Goal: Transaction & Acquisition: Book appointment/travel/reservation

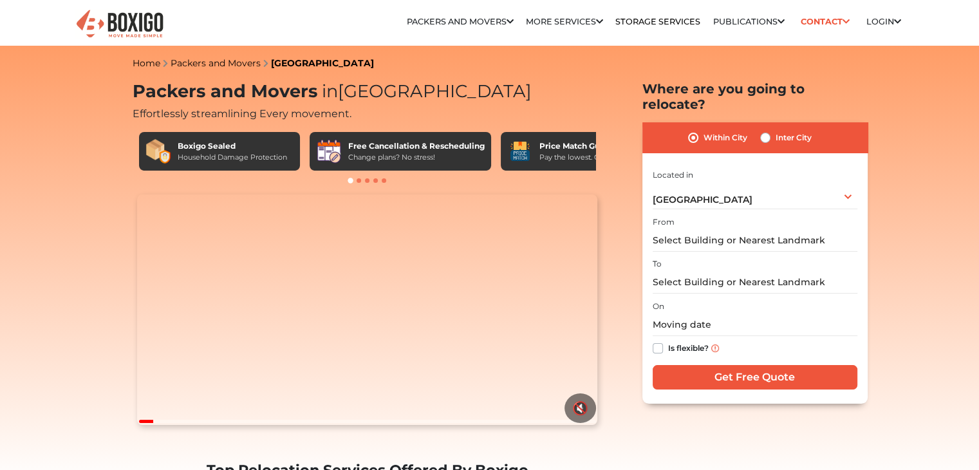
click at [775, 130] on label "Inter City" at bounding box center [793, 137] width 36 height 15
click at [768, 130] on input "Inter City" at bounding box center [765, 136] width 10 height 13
radio input "true"
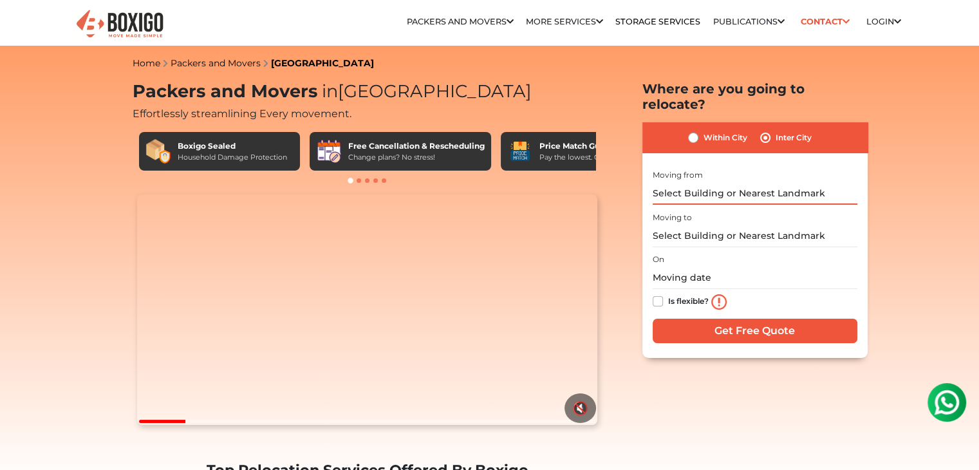
click at [716, 182] on input "text" at bounding box center [754, 193] width 205 height 23
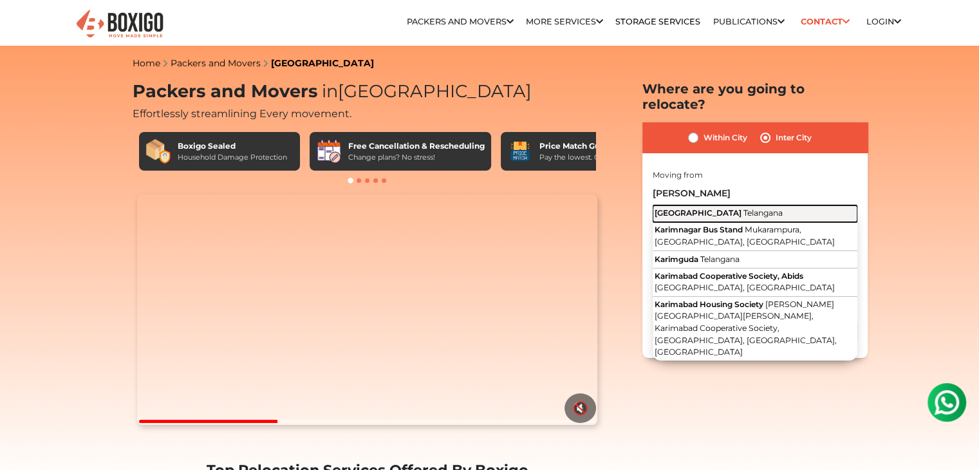
click at [743, 208] on span "Telangana" at bounding box center [762, 213] width 39 height 10
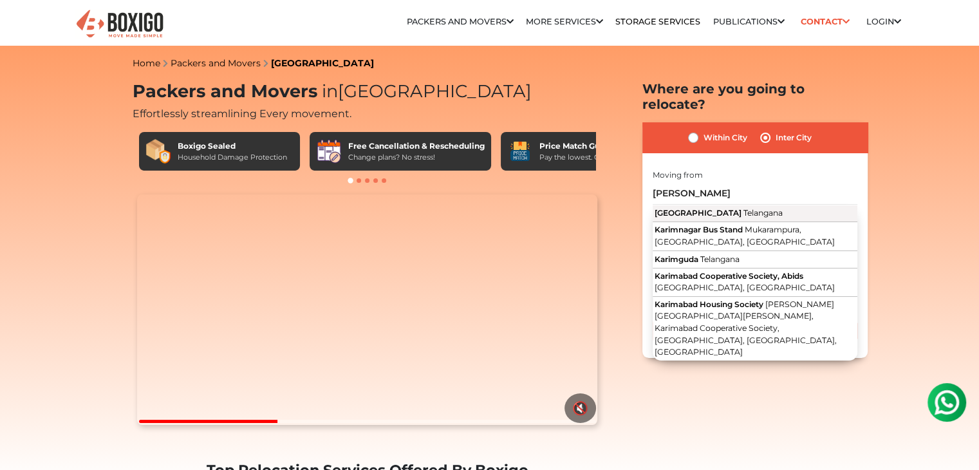
type input "[GEOGRAPHIC_DATA], [GEOGRAPHIC_DATA]"
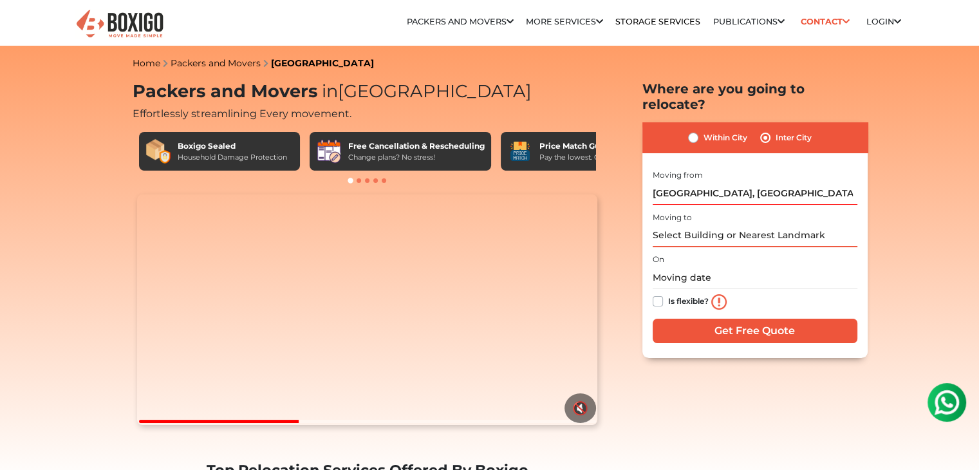
click at [695, 229] on input "text" at bounding box center [754, 236] width 205 height 23
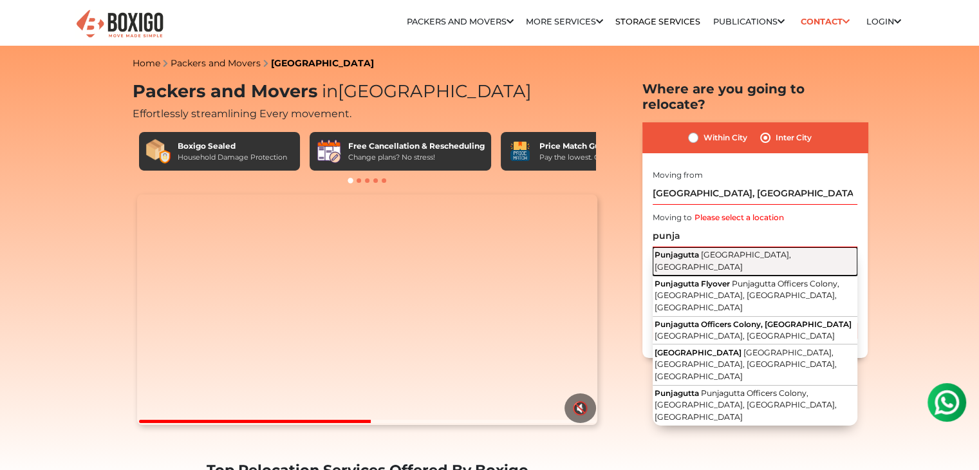
click at [708, 247] on button "Punjagutta [GEOGRAPHIC_DATA], [GEOGRAPHIC_DATA]" at bounding box center [754, 261] width 205 height 29
type input "Punjagutta, [GEOGRAPHIC_DATA], [GEOGRAPHIC_DATA]"
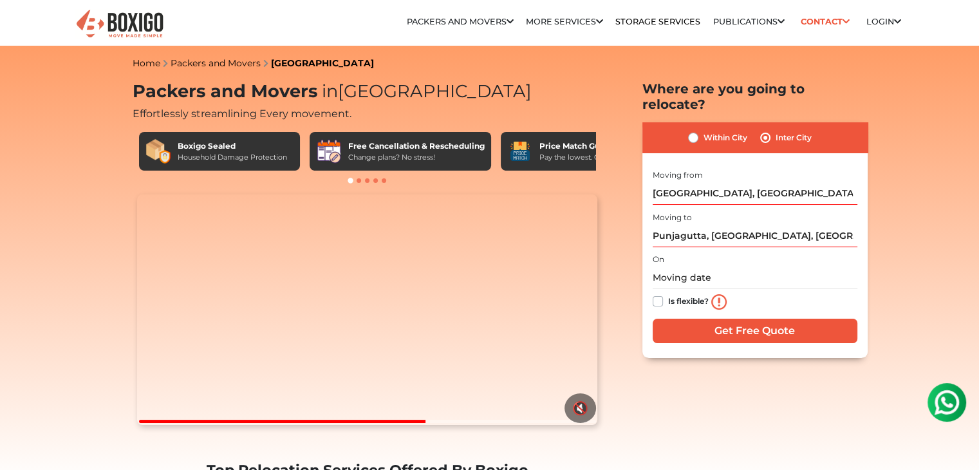
click at [655, 291] on div "Is flexible?" at bounding box center [754, 302] width 205 height 26
click at [668, 293] on label "Is flexible?" at bounding box center [688, 300] width 41 height 14
click at [655, 293] on input "Is flexible?" at bounding box center [657, 299] width 10 height 13
checkbox input "true"
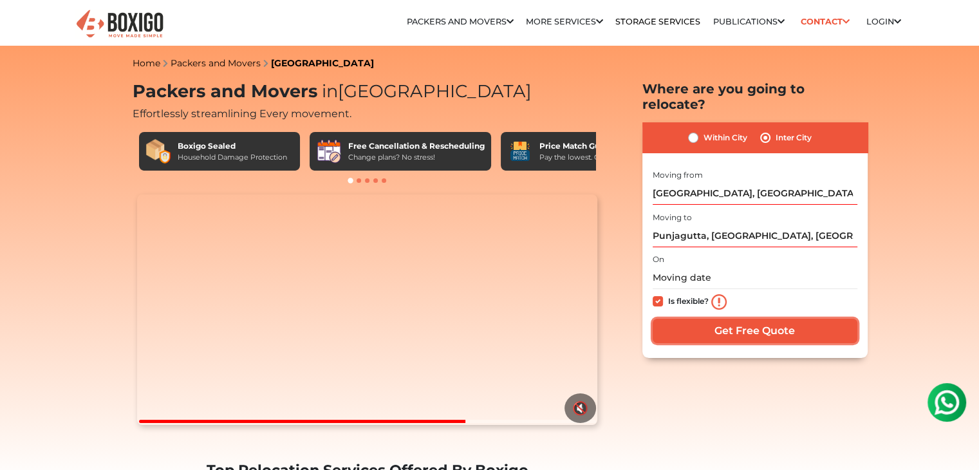
click at [713, 318] on input "Get Free Quote" at bounding box center [754, 330] width 205 height 24
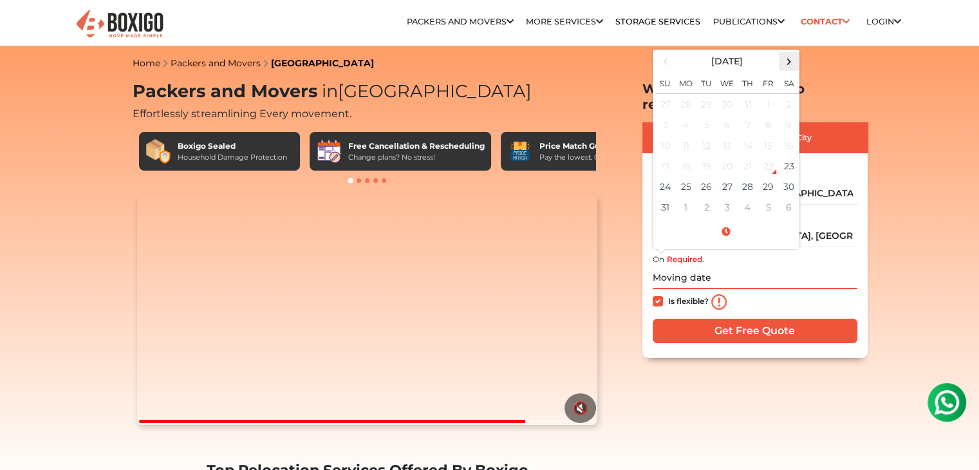
click at [789, 53] on span at bounding box center [788, 61] width 17 height 17
click at [705, 176] on td "30" at bounding box center [706, 186] width 21 height 21
type input "[DATE] 12:00 AM"
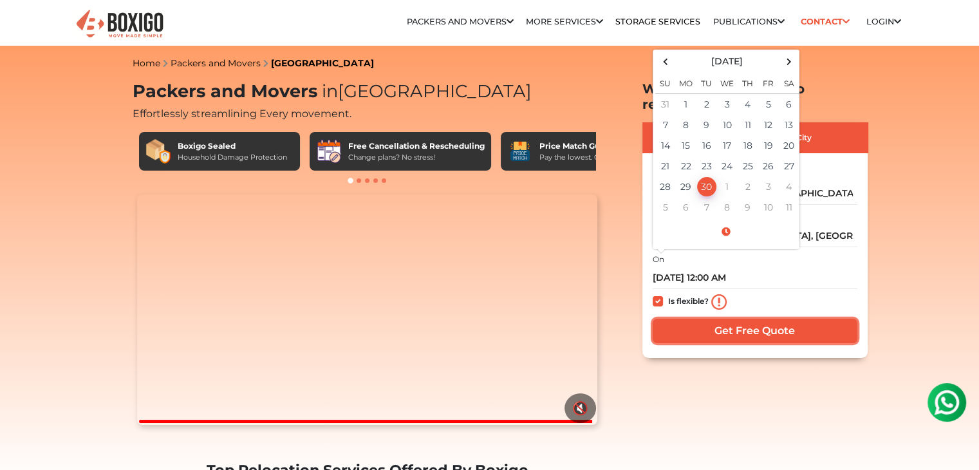
click at [718, 322] on input "Get Free Quote" at bounding box center [754, 330] width 205 height 24
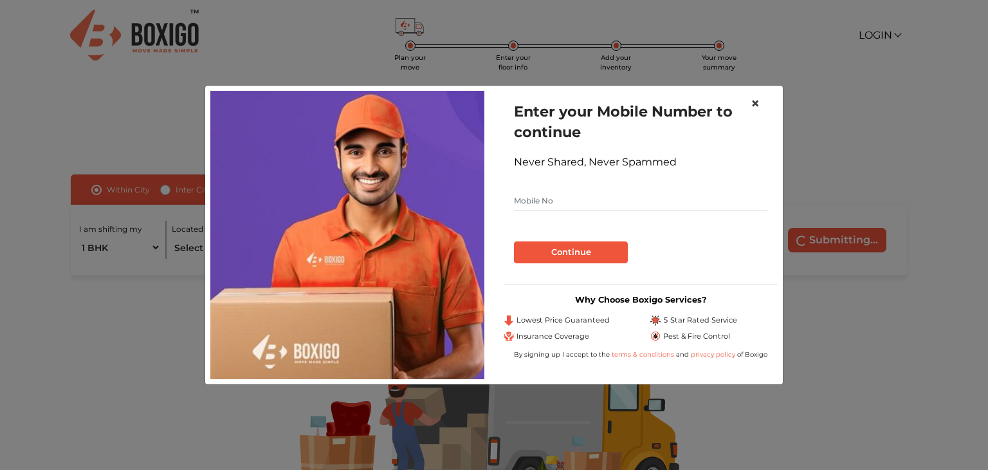
click at [751, 102] on span "×" at bounding box center [755, 103] width 9 height 19
